Goal: Task Accomplishment & Management: Use online tool/utility

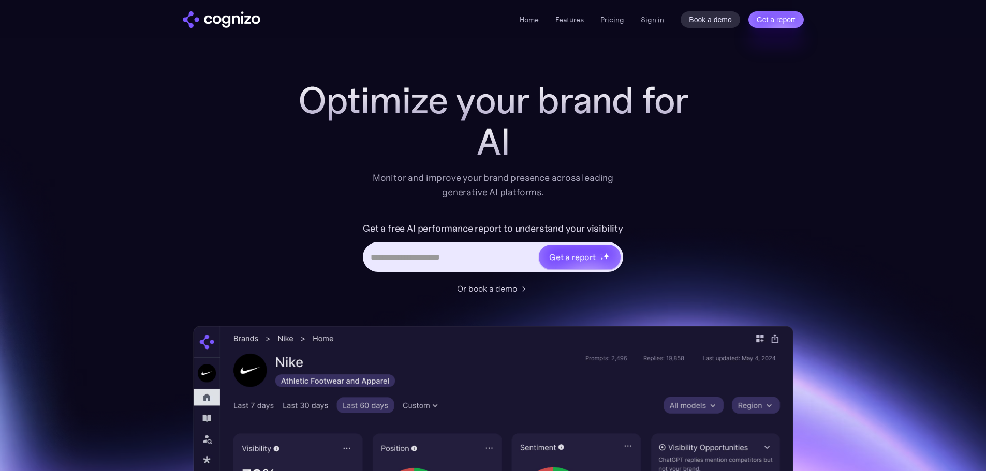
drag, startPoint x: 659, startPoint y: 25, endPoint x: 658, endPoint y: 40, distance: 15.0
click at [659, 25] on link "Sign in" at bounding box center [652, 19] width 23 height 12
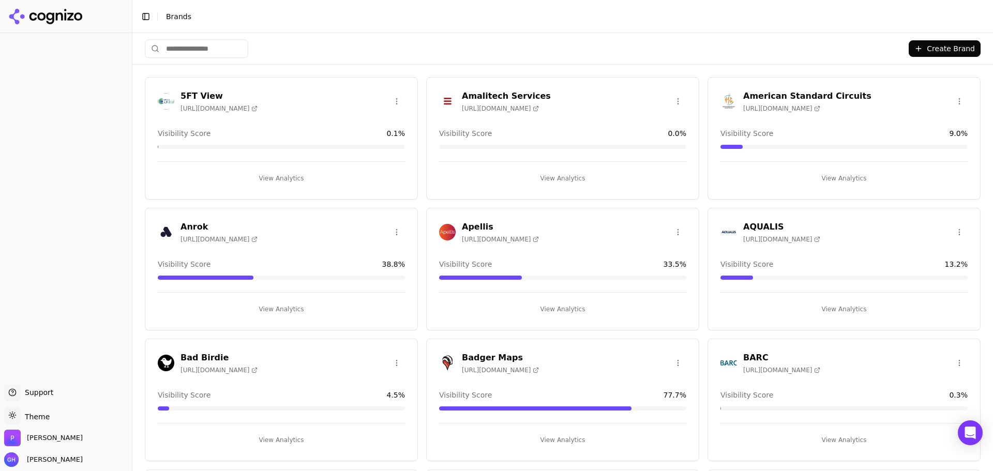
click at [565, 307] on button "View Analytics" at bounding box center [562, 309] width 247 height 17
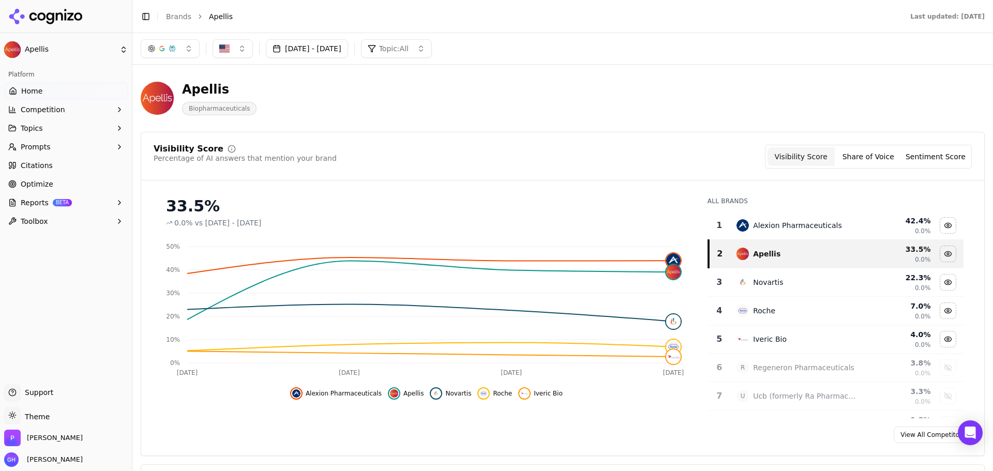
click at [55, 167] on link "Citations" at bounding box center [66, 165] width 124 height 17
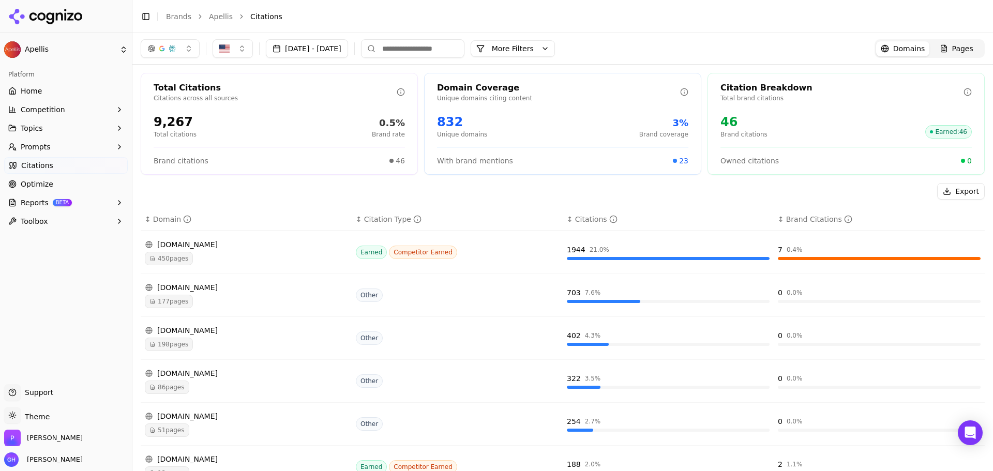
click at [60, 145] on button "Prompts" at bounding box center [66, 147] width 124 height 17
click at [48, 166] on span "Active" at bounding box center [66, 163] width 90 height 10
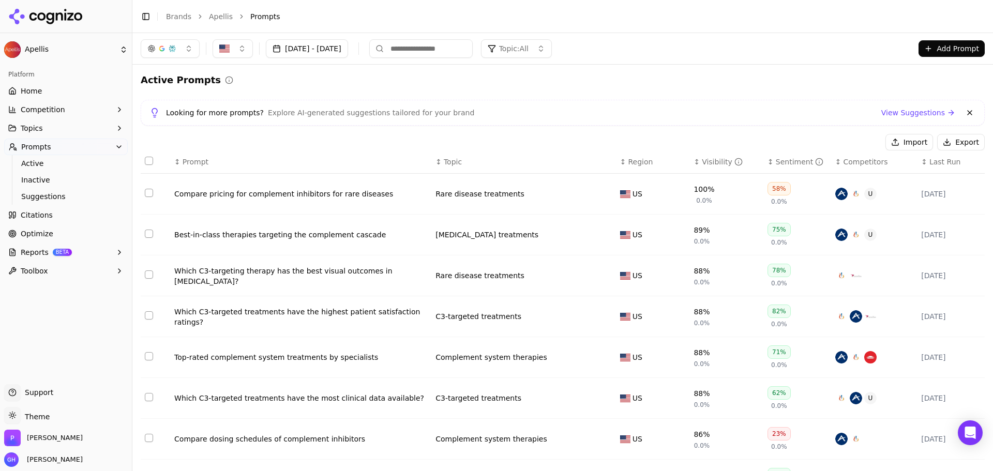
click at [53, 130] on button "Topics" at bounding box center [66, 128] width 124 height 17
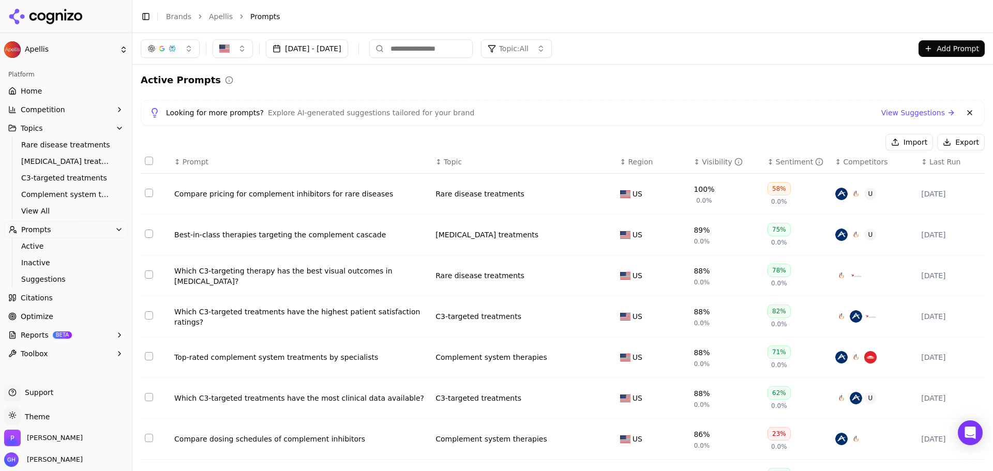
click at [53, 130] on button "Topics" at bounding box center [66, 128] width 124 height 17
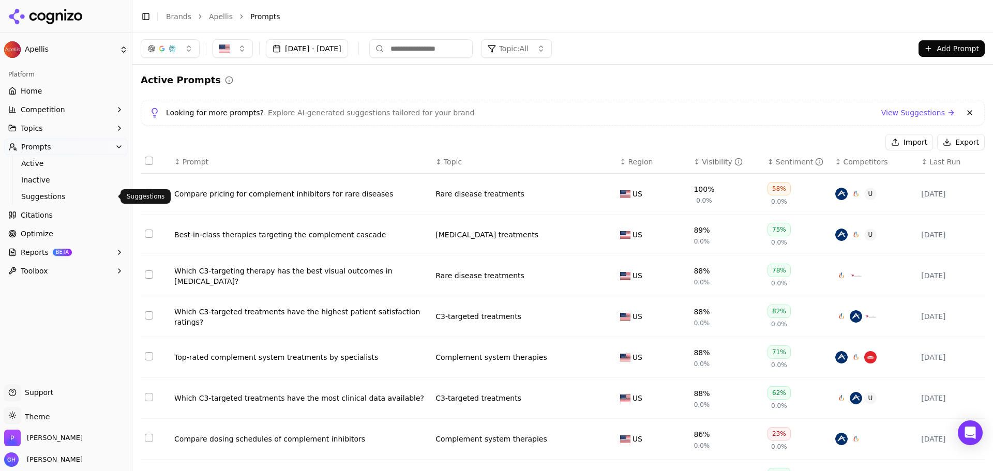
click at [73, 219] on link "Citations" at bounding box center [66, 215] width 124 height 17
